Goal: Ask a question

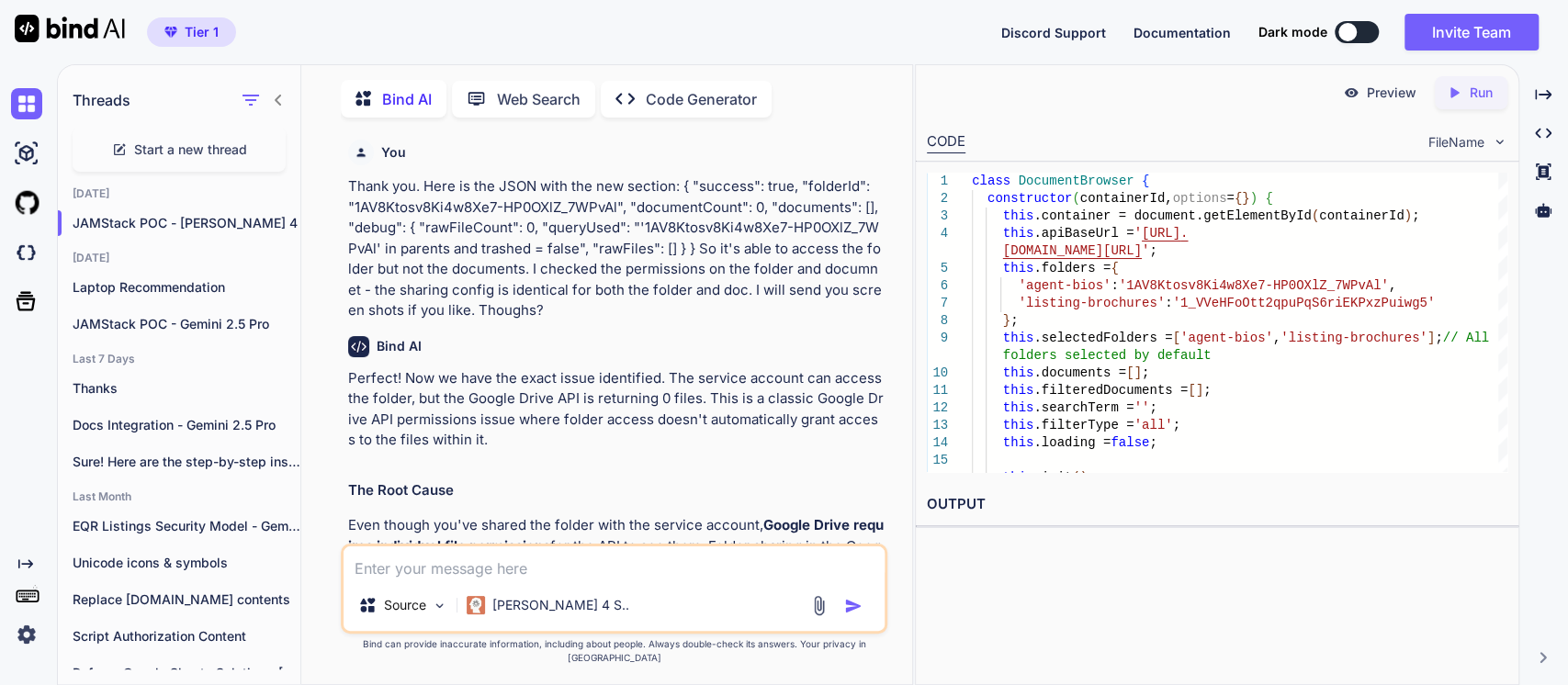
click at [426, 580] on textarea at bounding box center [613, 563] width 541 height 33
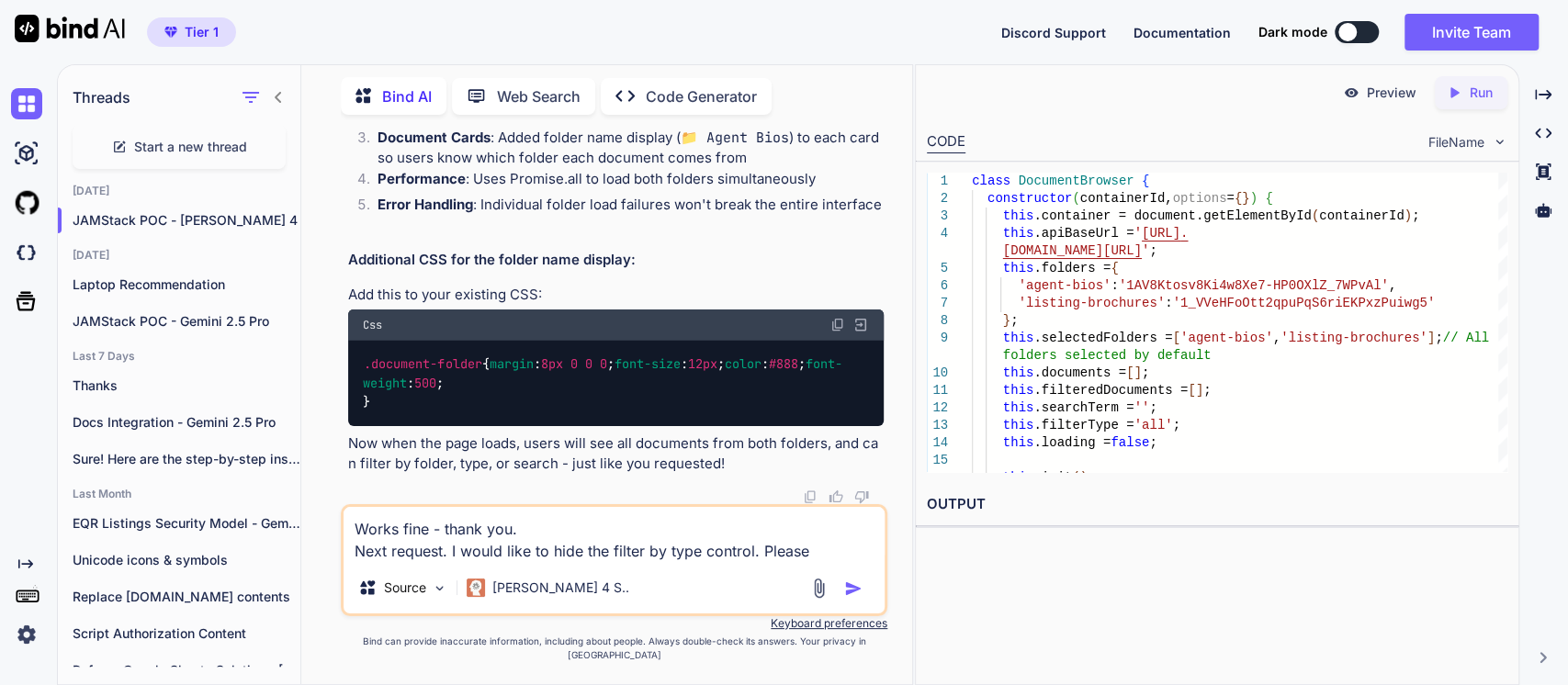
click at [453, 562] on textarea "Works fine - thank you. Next request. I would like to hide the filter by type c…" at bounding box center [613, 534] width 541 height 55
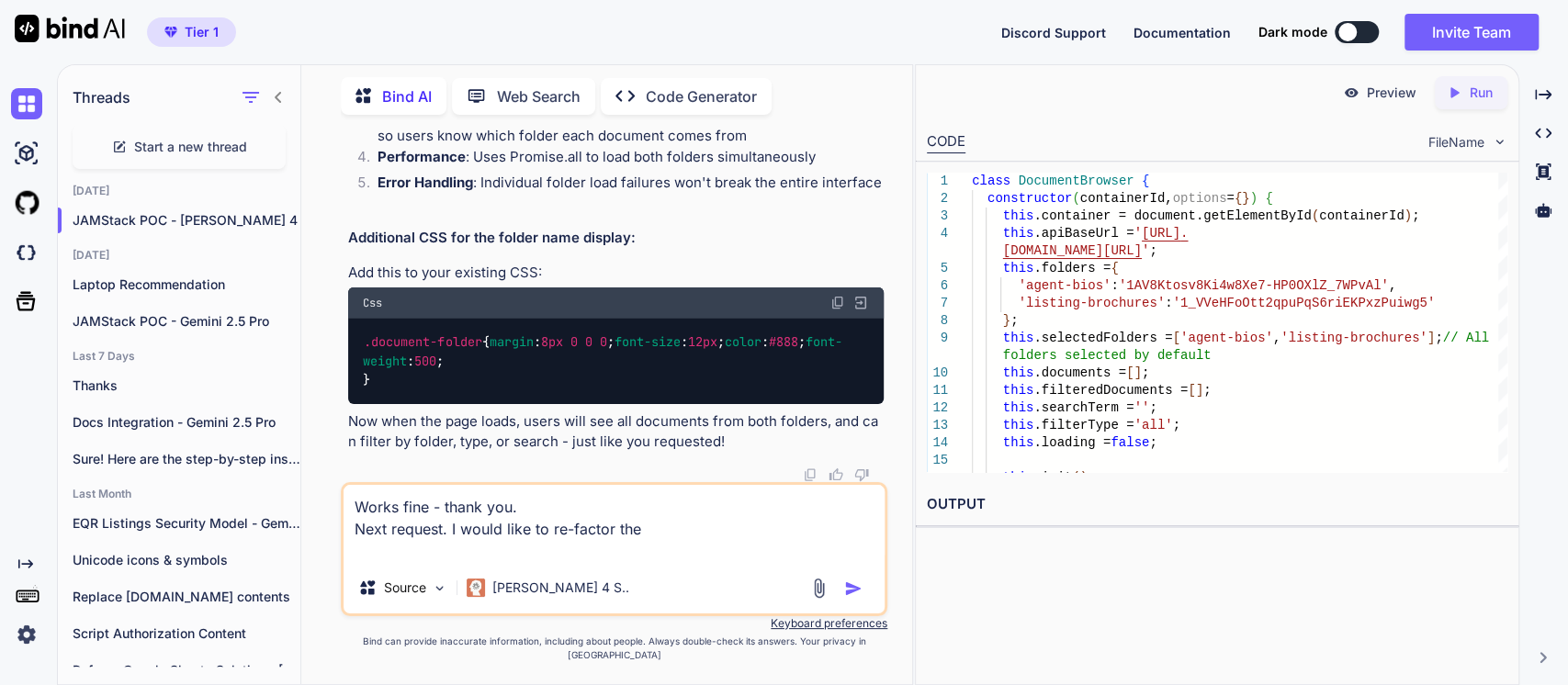
paste textarea "getFileIcon(fileType) { const icons = { 'PDF': '📄', 'Google Doc': '📝', 'Google …"
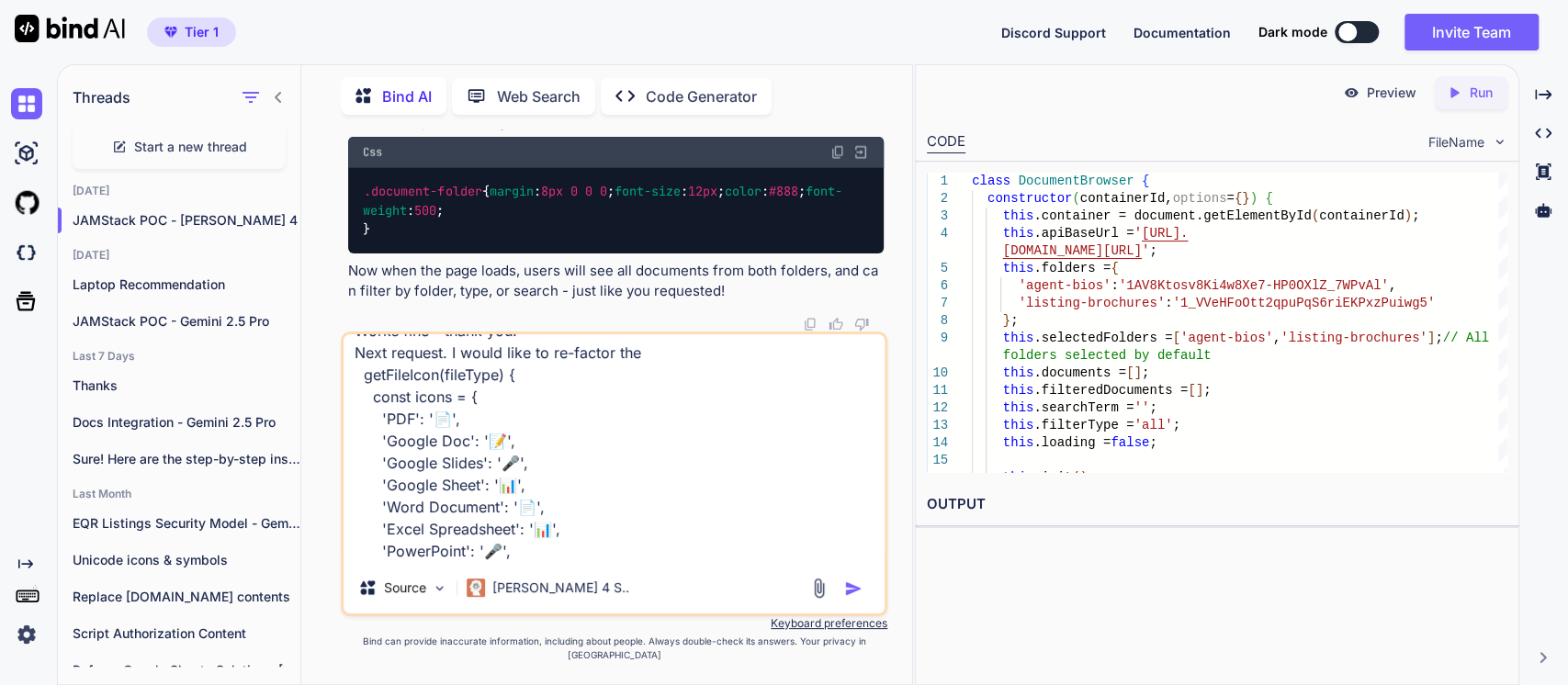
scroll to position [0, 0]
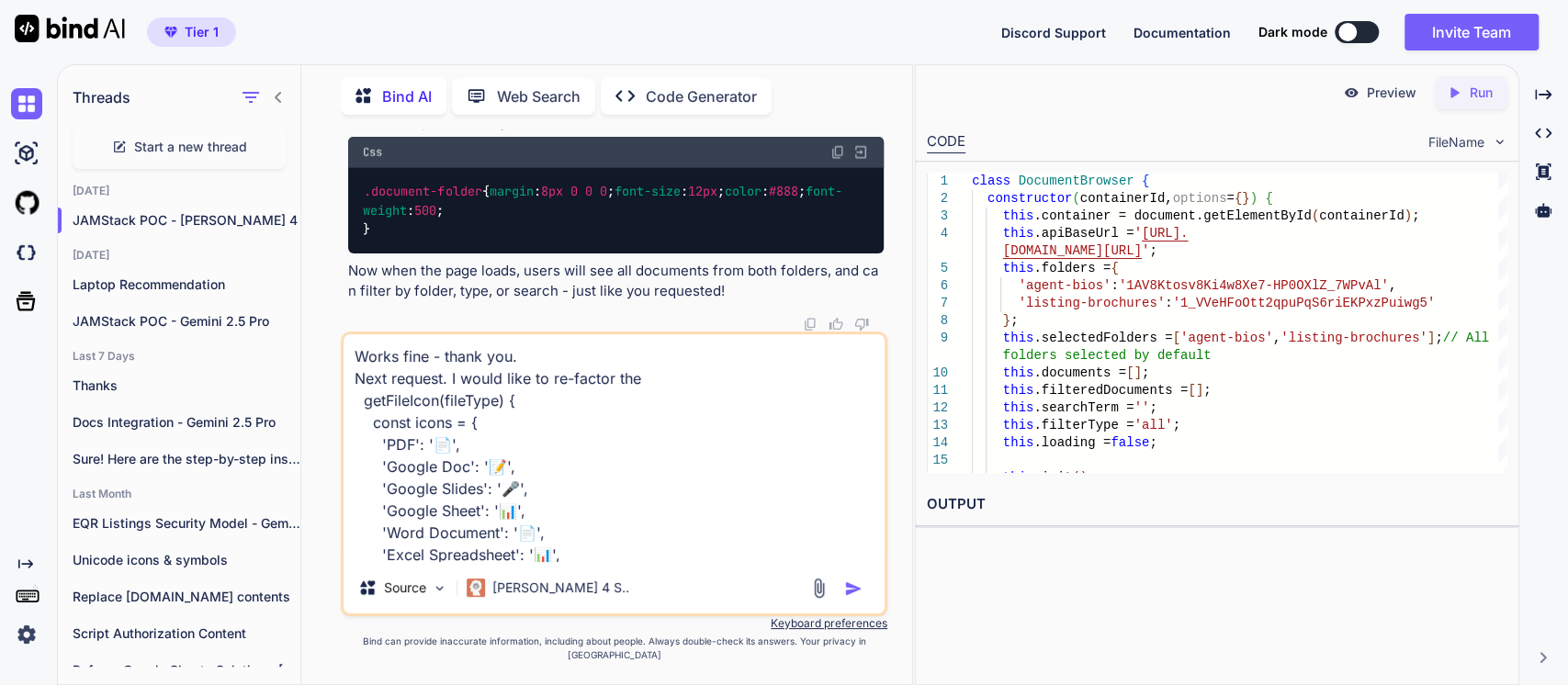
drag, startPoint x: 505, startPoint y: 416, endPoint x: 399, endPoint y: 414, distance: 106.0
click at [355, 421] on textarea "Works fine - thank you. Next request. I would like to re-factor the getFileIcon…" at bounding box center [613, 447] width 541 height 228
click at [655, 391] on textarea "Works fine - thank you. Next request. I would like to re-factor the getFileIcon…" at bounding box center [613, 447] width 541 height 228
paste textarea "getFileIcon(fileType)"
drag, startPoint x: 1100, startPoint y: 522, endPoint x: 1091, endPoint y: 529, distance: 11.4
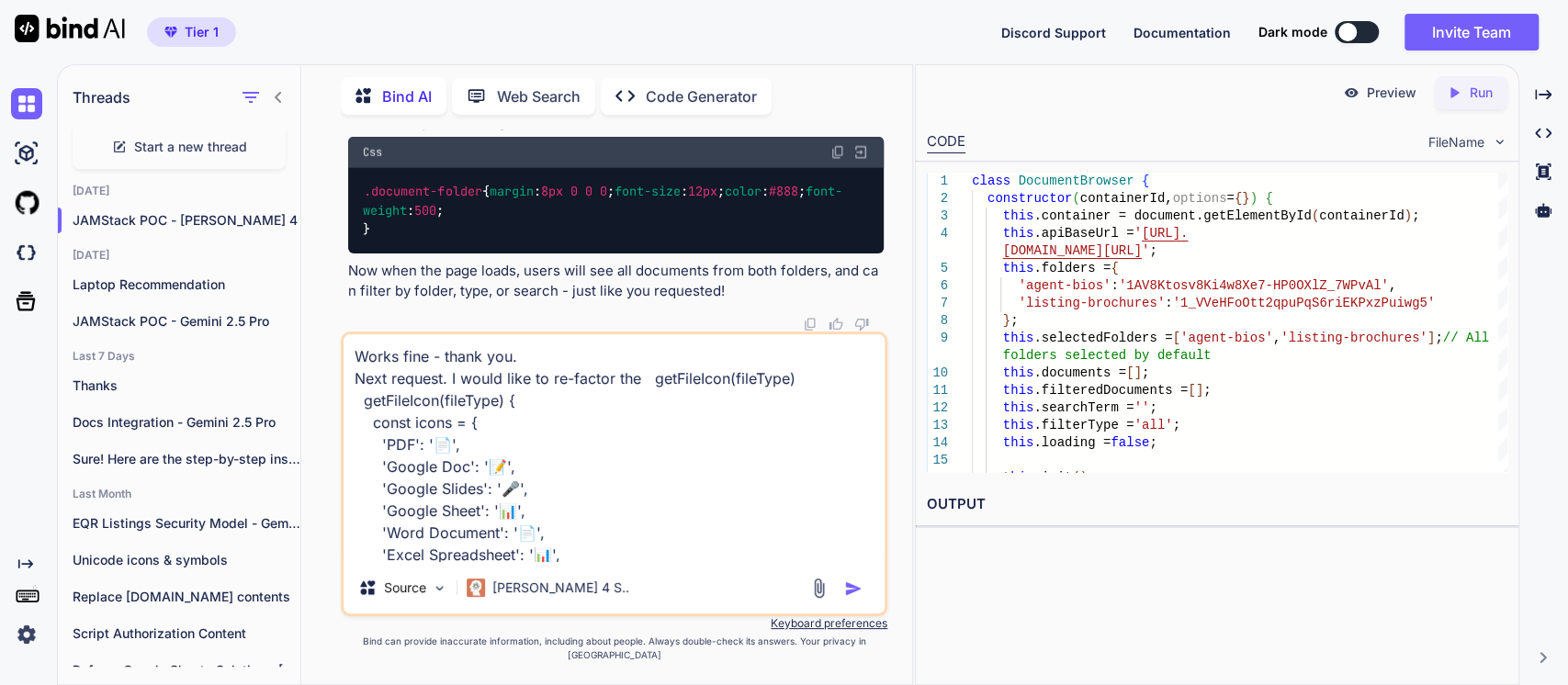
click at [1091, 529] on div "OUTPUT" at bounding box center [1217, 510] width 603 height 56
click at [643, 391] on textarea "Works fine - thank you. Next request. I would like to re-factor the getFileIcon…" at bounding box center [613, 447] width 541 height 228
click at [815, 403] on textarea "Works fine - thank you. Next request. I would like to re-factor the getFileIcon…" at bounding box center [613, 447] width 541 height 228
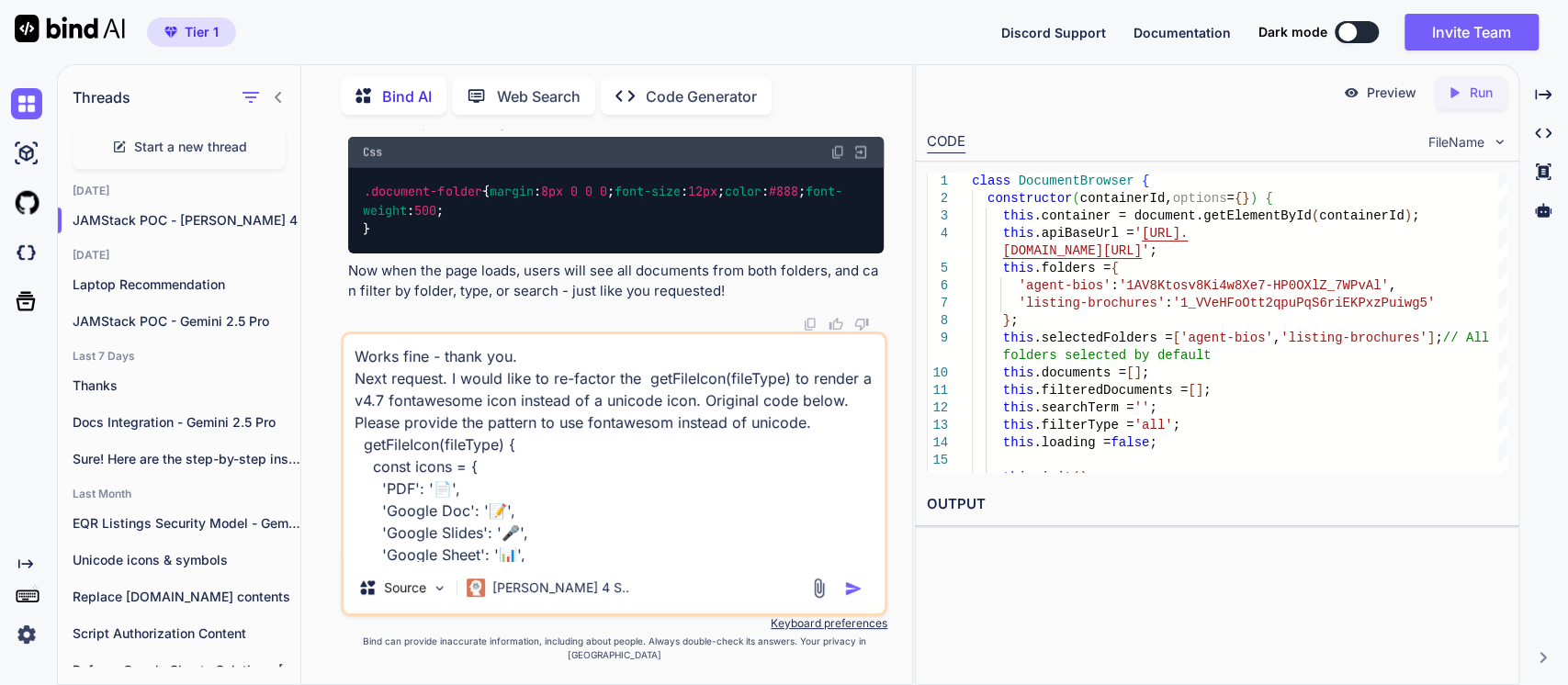
type textarea "Works fine - thank you. Next request. I would like to re-factor the getFileIcon…"
click at [854, 598] on img "button" at bounding box center [853, 589] width 18 height 18
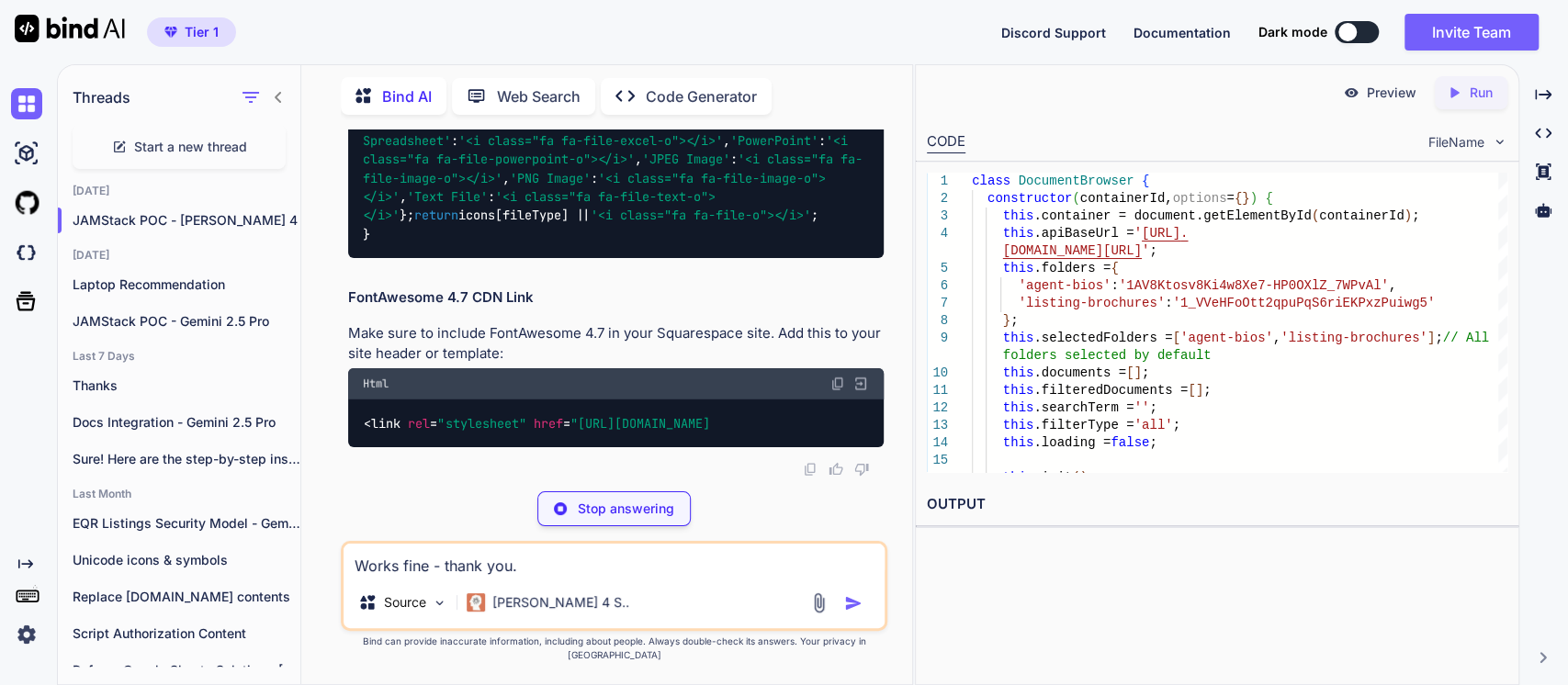
scroll to position [32879, 0]
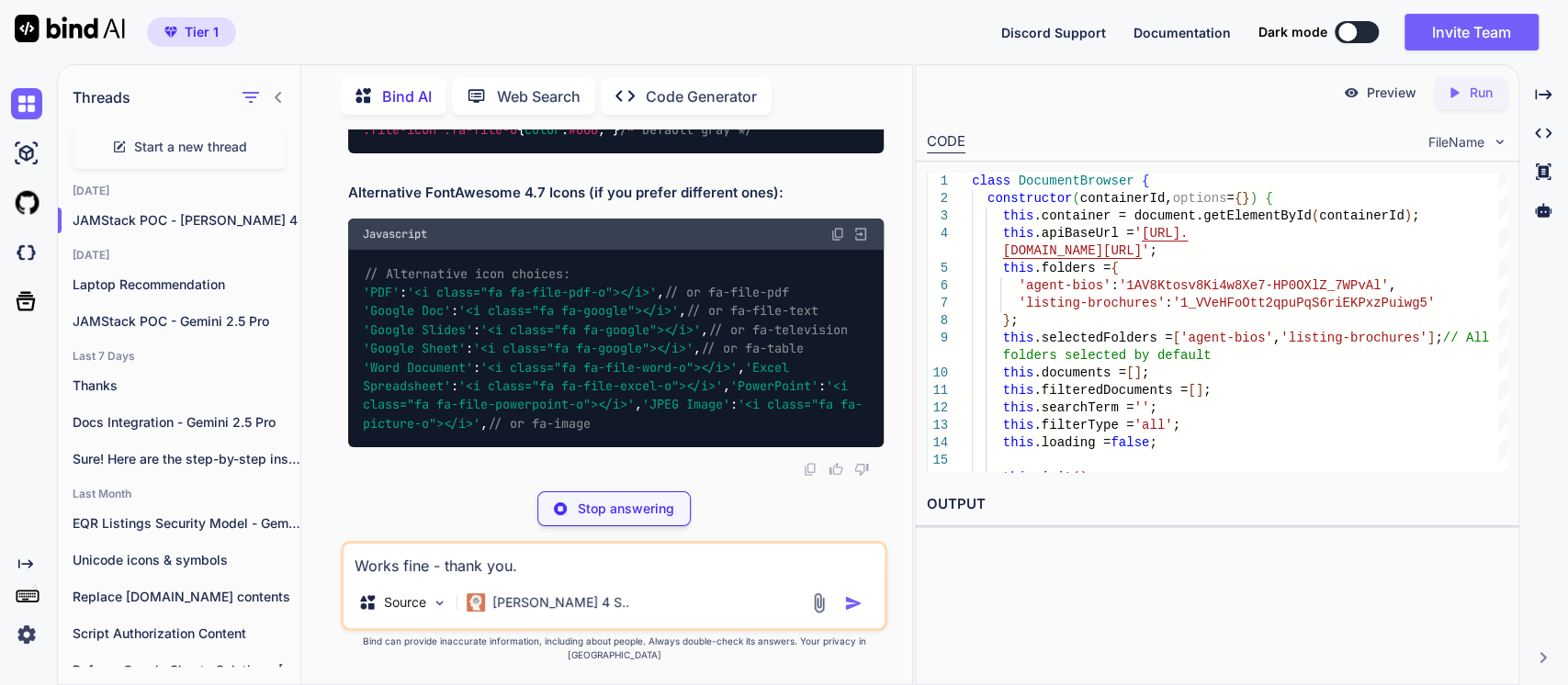
scroll to position [33491, 0]
